Goal: Transaction & Acquisition: Purchase product/service

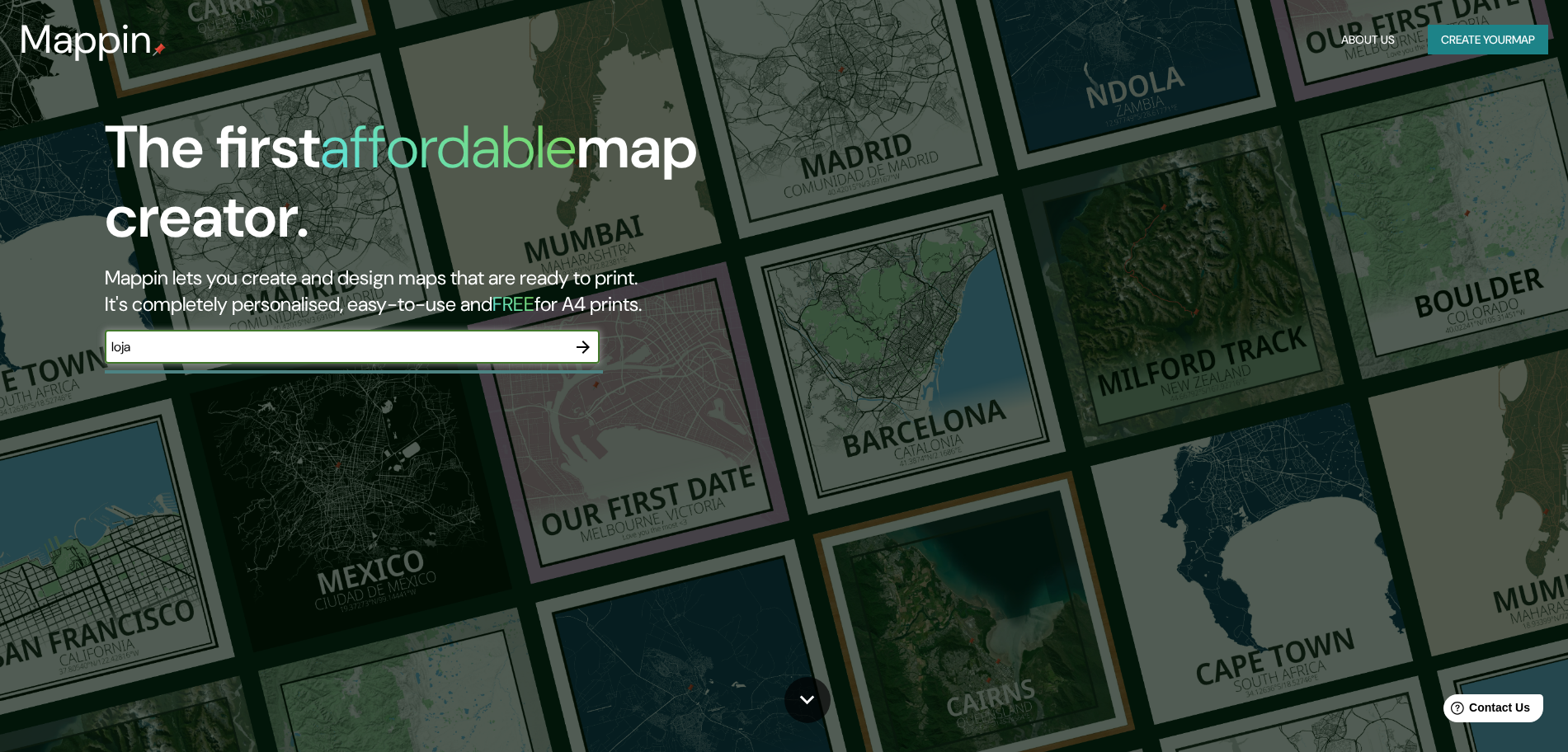
type input "loja"
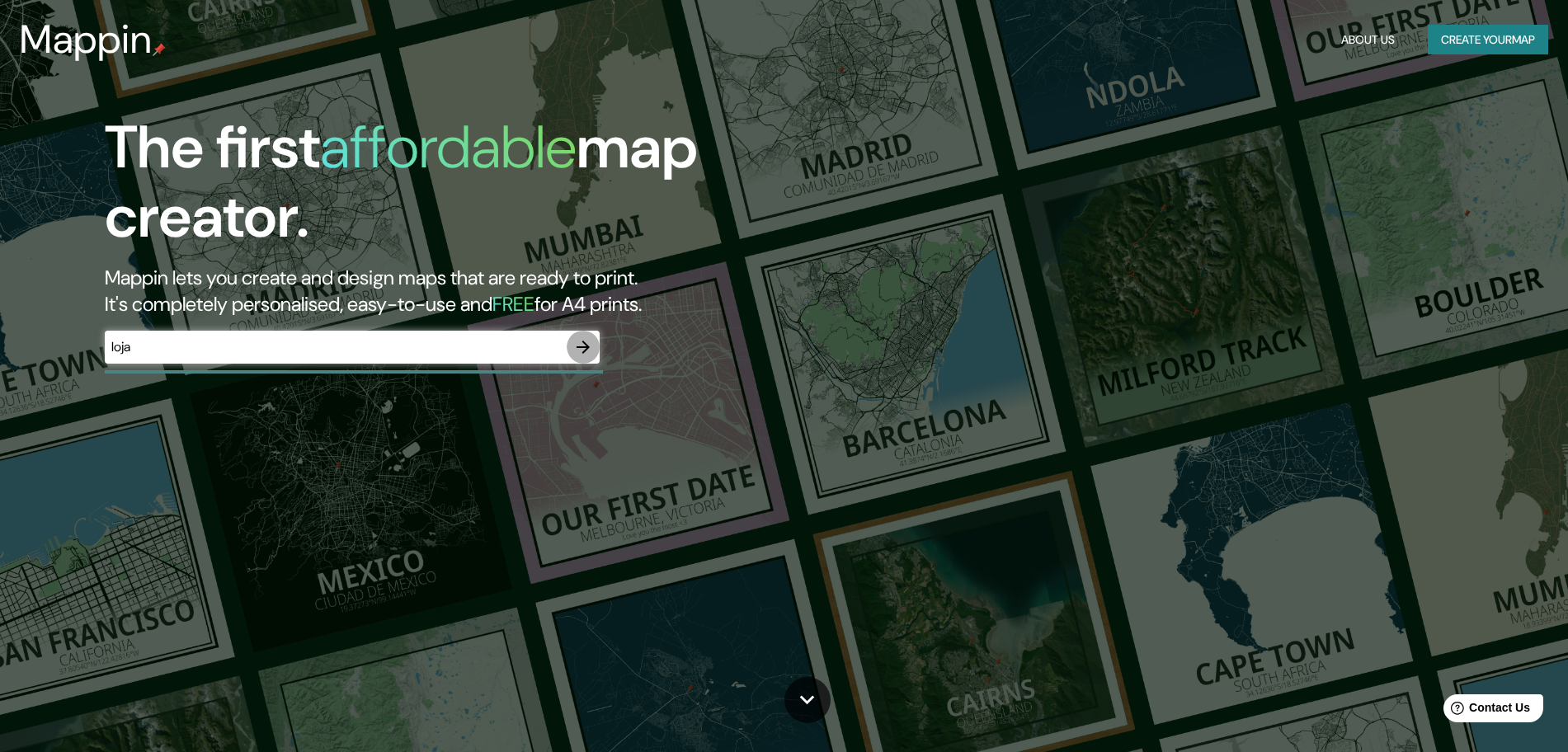
click at [577, 350] on icon "button" at bounding box center [583, 347] width 20 height 20
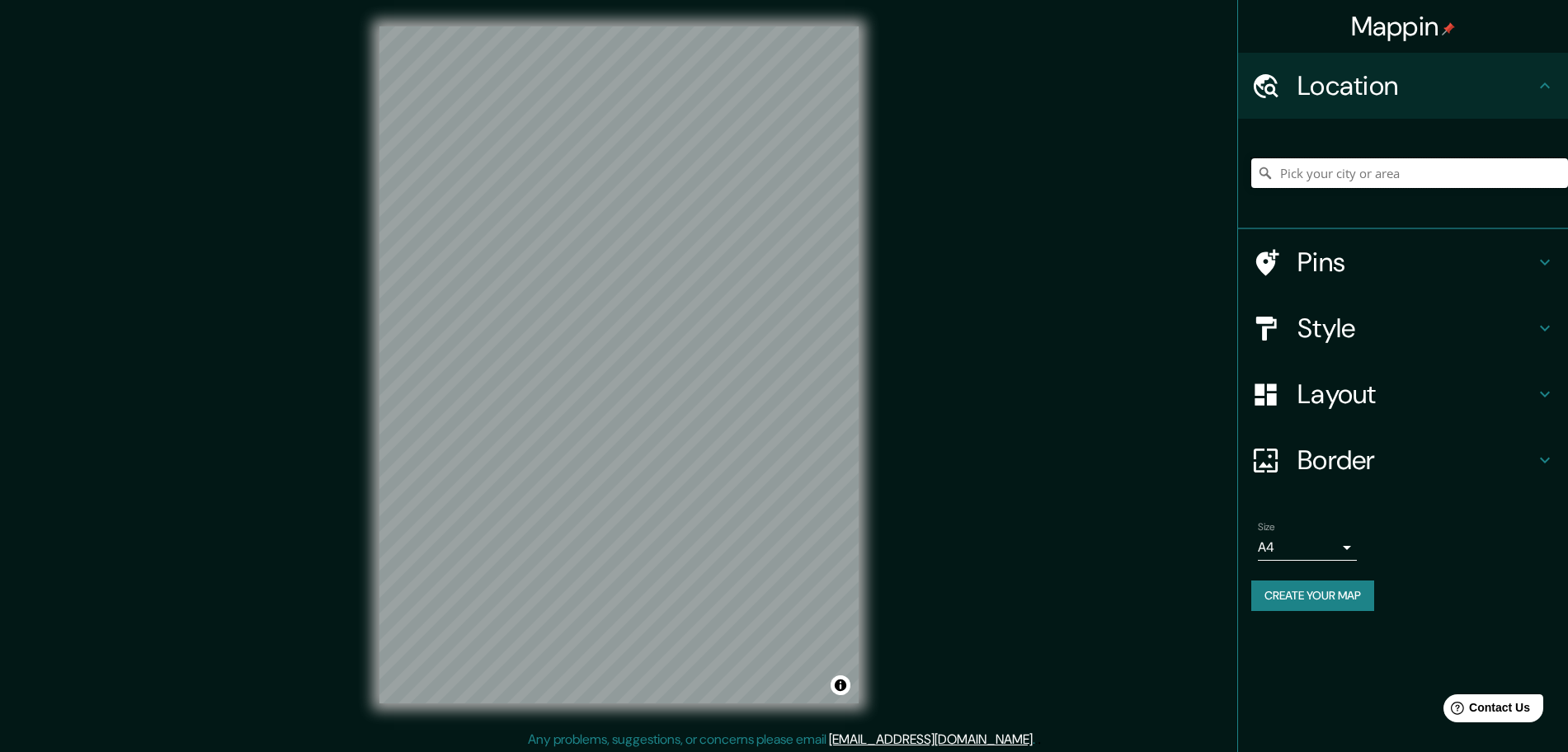
click at [1325, 186] on input "Pick your city or area" at bounding box center [1408, 173] width 316 height 30
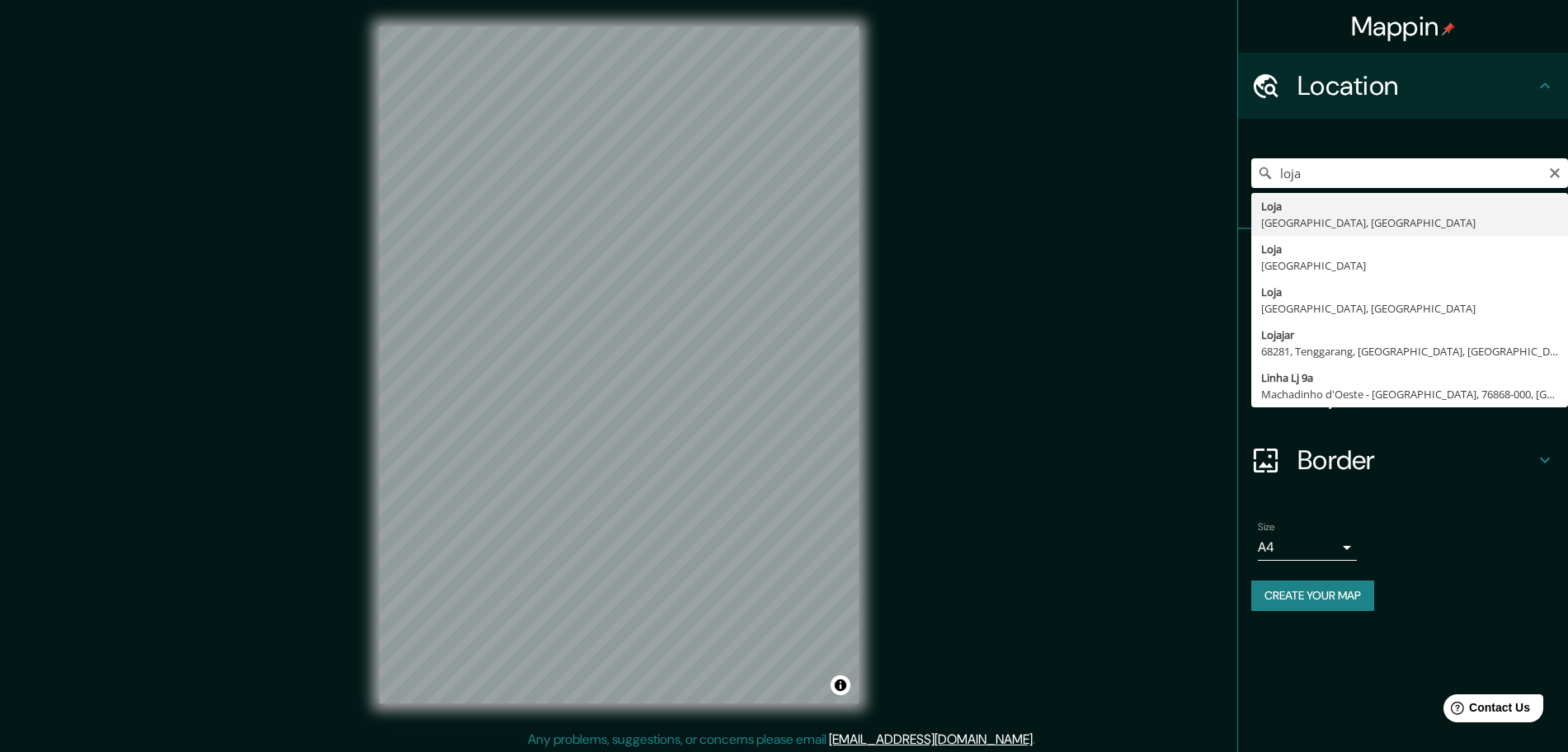
type input "Loja, [GEOGRAPHIC_DATA], [GEOGRAPHIC_DATA]"
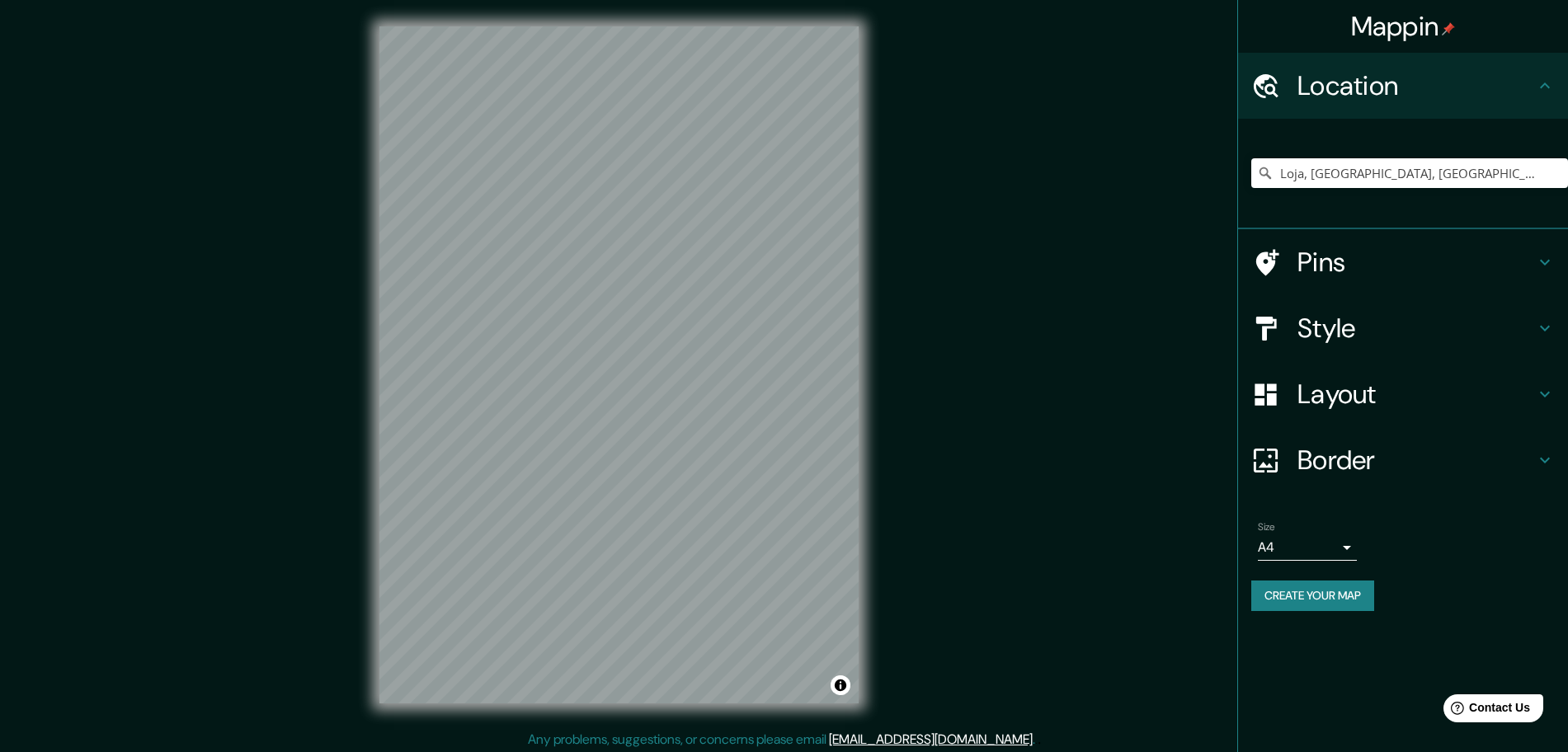
click at [1369, 321] on h4 "Style" at bounding box center [1416, 328] width 238 height 33
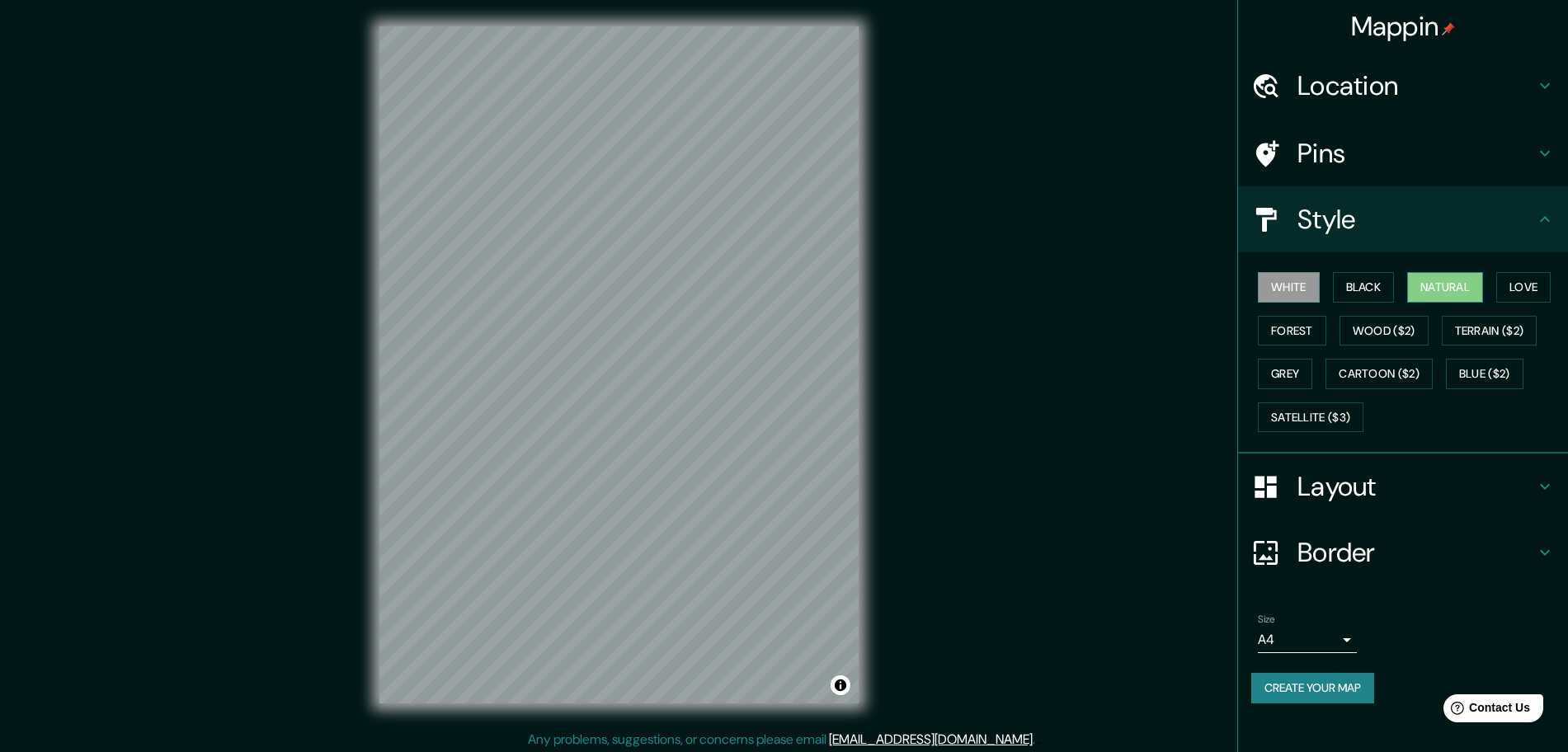
click at [1458, 295] on button "Natural" at bounding box center [1444, 287] width 76 height 31
click at [1300, 340] on button "Forest" at bounding box center [1291, 331] width 68 height 31
click at [1503, 289] on button "Love" at bounding box center [1522, 287] width 55 height 31
click at [1354, 333] on button "Wood ($2)" at bounding box center [1384, 331] width 89 height 31
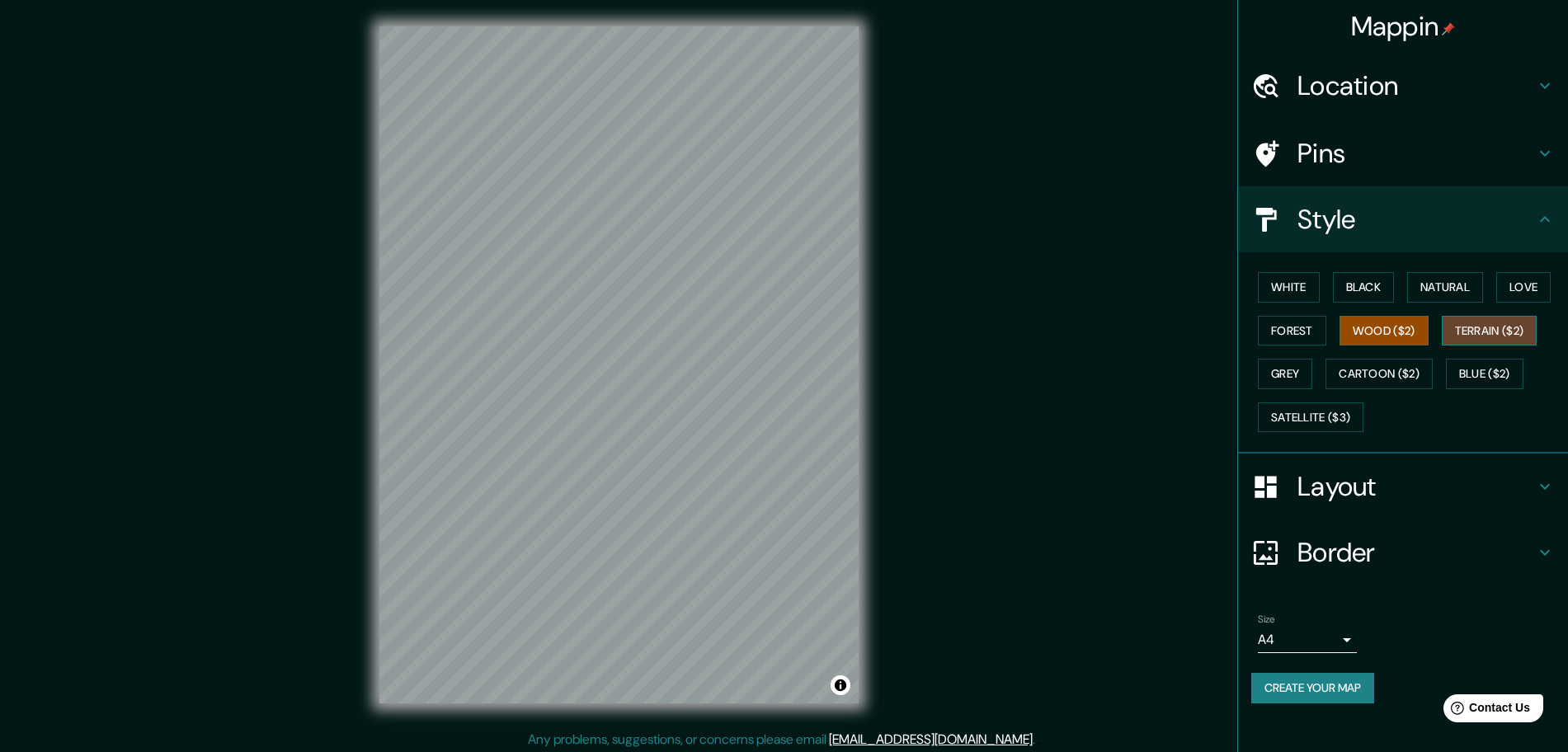
click at [1502, 337] on button "Terrain ($2)" at bounding box center [1489, 331] width 96 height 31
click at [1301, 378] on button "Grey" at bounding box center [1285, 374] width 55 height 31
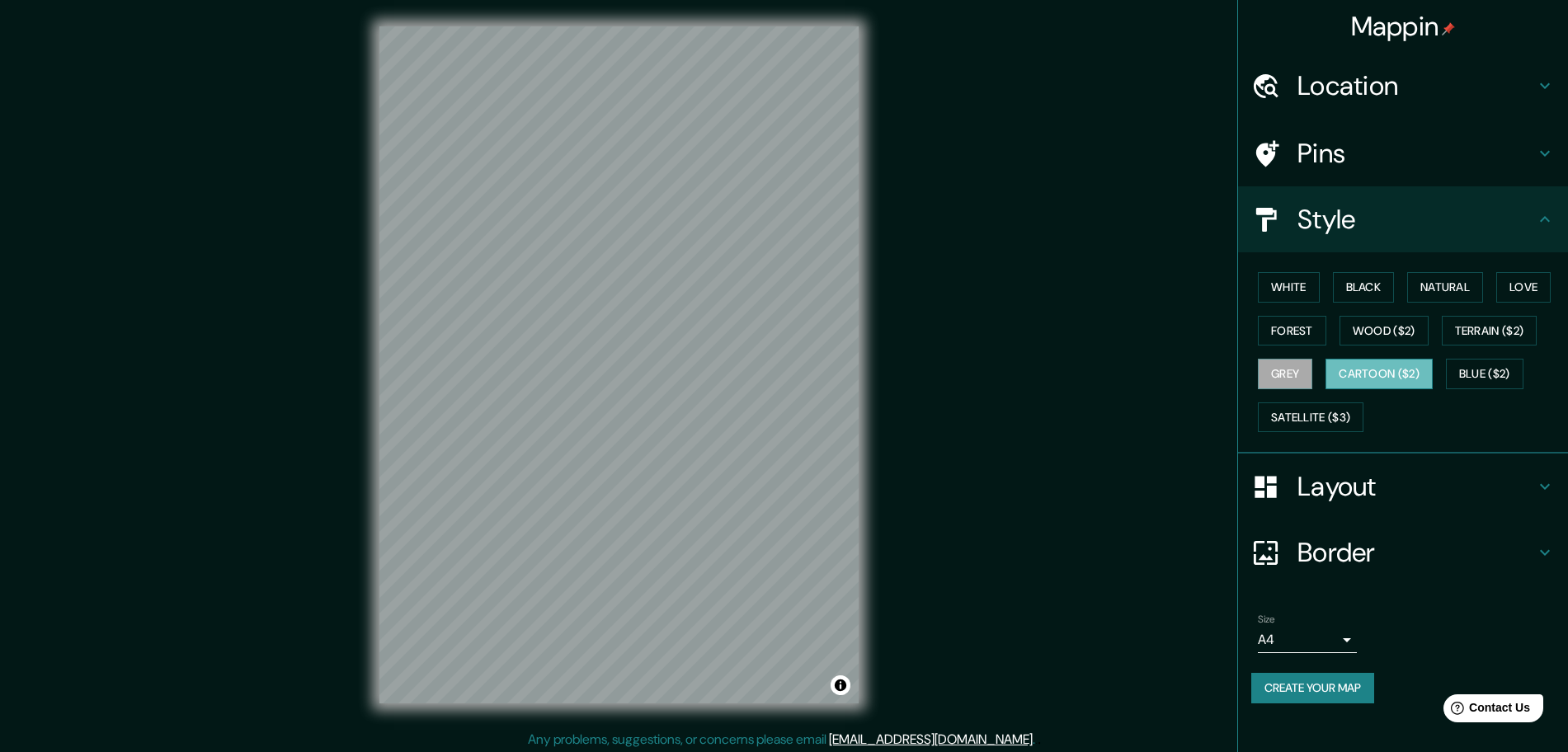
click at [1395, 368] on button "Cartoon ($2)" at bounding box center [1379, 374] width 107 height 31
click at [655, 0] on html "Mappin Location [GEOGRAPHIC_DATA], [GEOGRAPHIC_DATA], [GEOGRAPHIC_DATA] Pins St…" at bounding box center [784, 376] width 1568 height 752
click at [1273, 284] on button "White" at bounding box center [1288, 287] width 61 height 31
click at [1369, 302] on button "Black" at bounding box center [1364, 287] width 61 height 31
click at [1300, 282] on button "White" at bounding box center [1288, 287] width 61 height 31
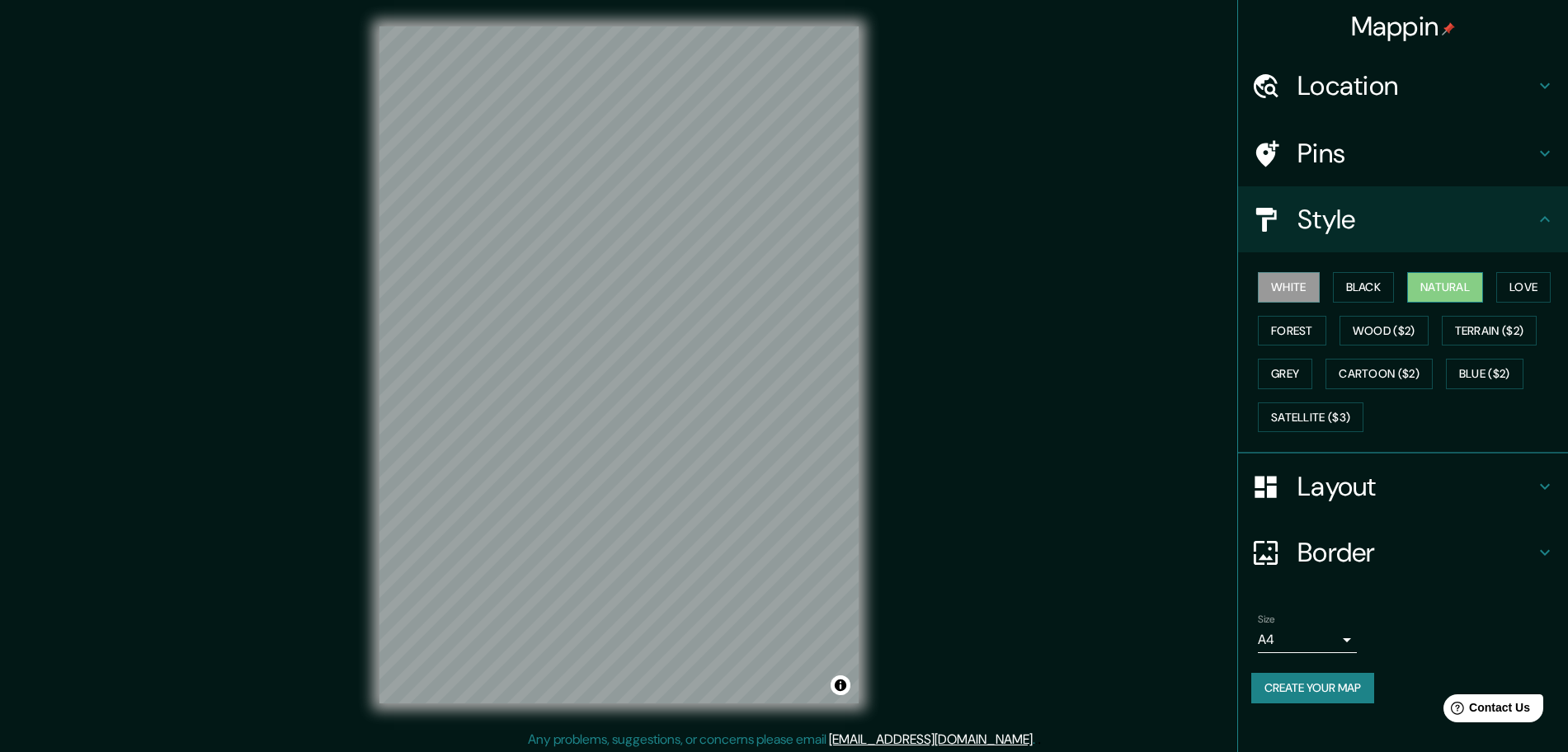
click at [1476, 294] on button "Natural" at bounding box center [1444, 287] width 76 height 31
click at [1385, 299] on button "Black" at bounding box center [1364, 287] width 61 height 31
